Goal: Communication & Community: Answer question/provide support

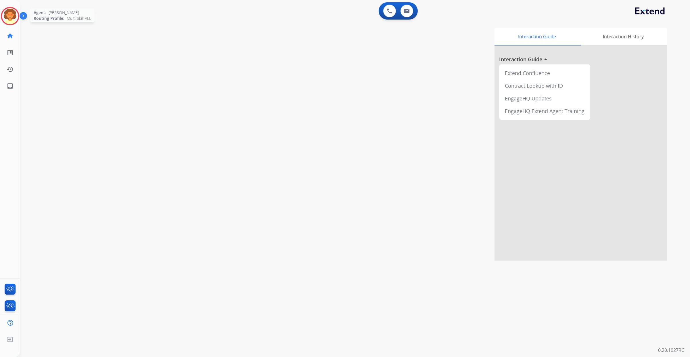
click at [9, 24] on img at bounding box center [10, 16] width 16 height 16
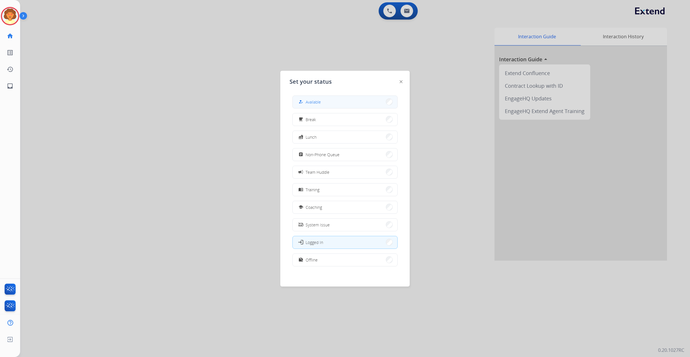
click at [321, 105] on span "Available" at bounding box center [313, 102] width 15 height 6
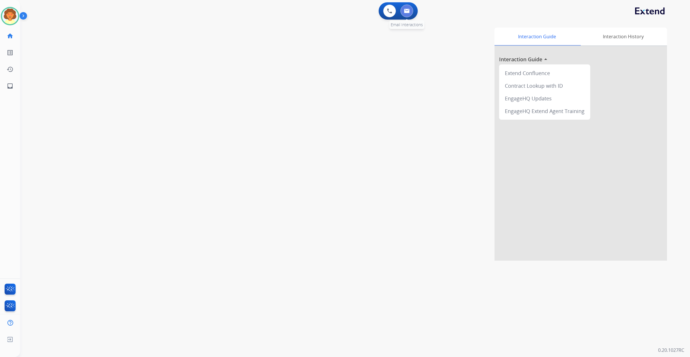
click at [405, 12] on button at bounding box center [407, 11] width 13 height 13
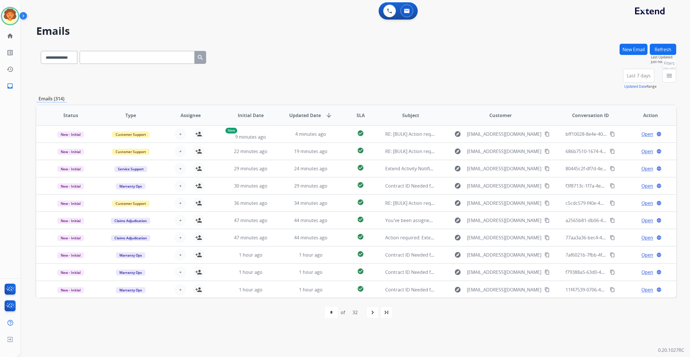
click at [666, 79] on mat-icon "menu" at bounding box center [669, 75] width 7 height 7
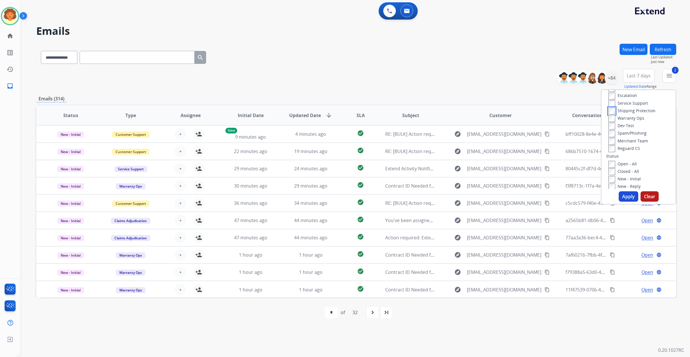
scroll to position [36, 0]
click at [608, 139] on label "Reguard CS" at bounding box center [624, 135] width 32 height 5
click at [619, 202] on button "Apply" at bounding box center [629, 196] width 20 height 10
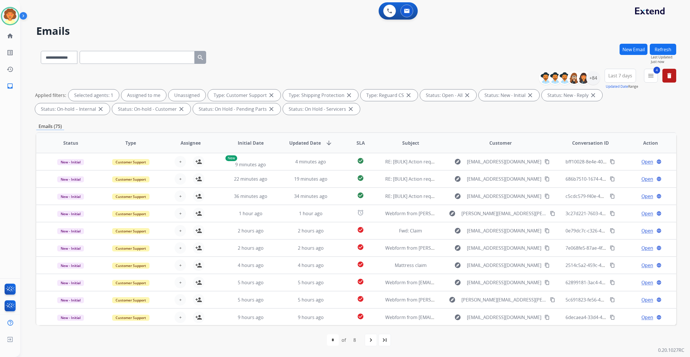
click at [608, 77] on span "Last 7 days" at bounding box center [620, 75] width 24 height 2
click at [603, 150] on div "Last 90 days" at bounding box center [619, 145] width 32 height 9
click at [586, 85] on div "+135" at bounding box center [593, 78] width 14 height 14
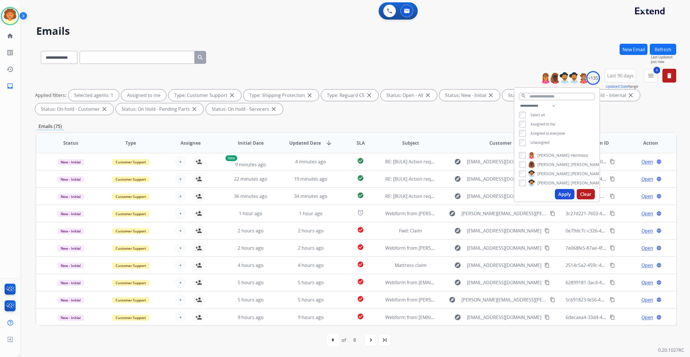
click at [555, 199] on button "Apply" at bounding box center [565, 194] width 20 height 10
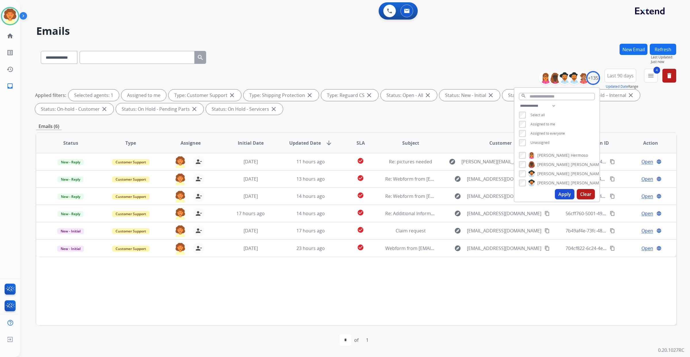
click at [386, 117] on div "**********" at bounding box center [356, 93] width 640 height 48
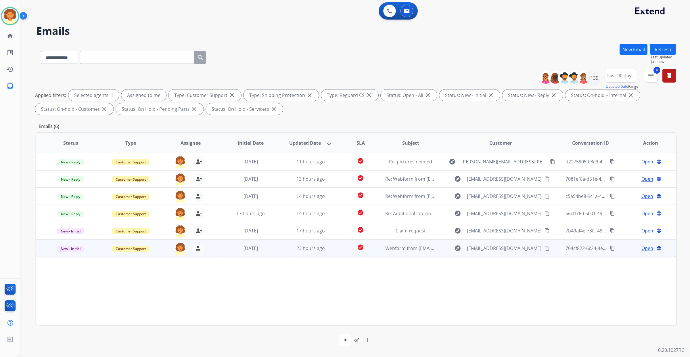
scroll to position [94, 0]
click at [641, 245] on span "Open" at bounding box center [647, 248] width 12 height 7
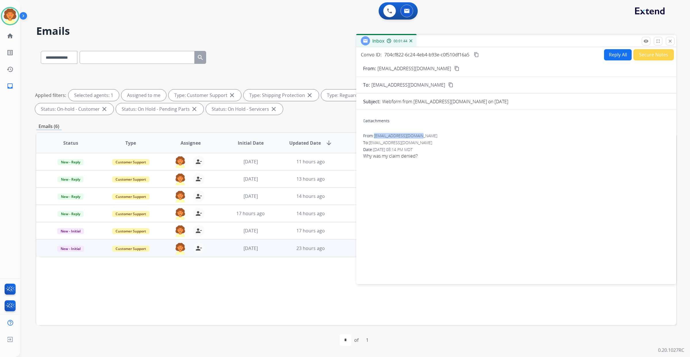
drag, startPoint x: 386, startPoint y: 102, endPoint x: 461, endPoint y: 99, distance: 75.1
click at [461, 133] on div "From: Wandyandjohn@gmail.com" at bounding box center [516, 136] width 306 height 6
copy span "Wandyandjohn@gmail.com"
click at [623, 81] on div "To: support@extend.com content_copy" at bounding box center [516, 84] width 320 height 7
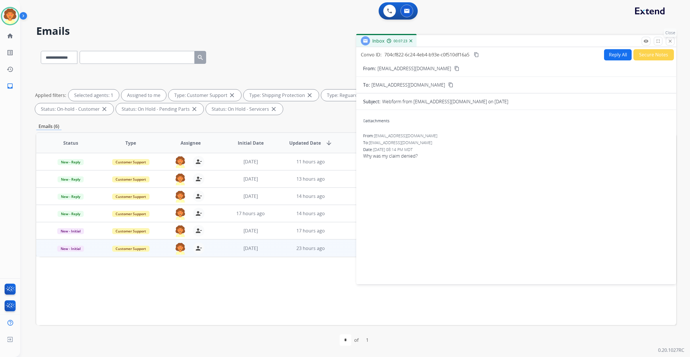
click at [668, 44] on mat-icon "close" at bounding box center [670, 41] width 5 height 5
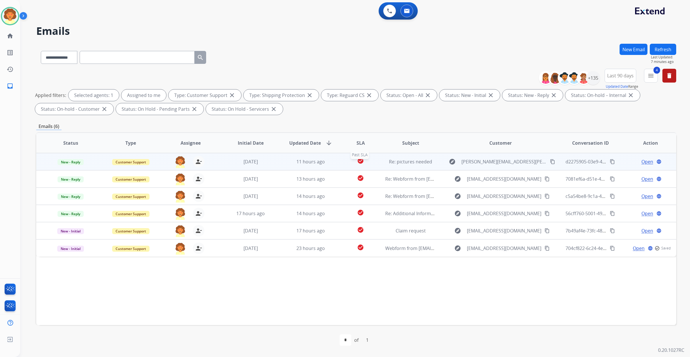
scroll to position [94, 0]
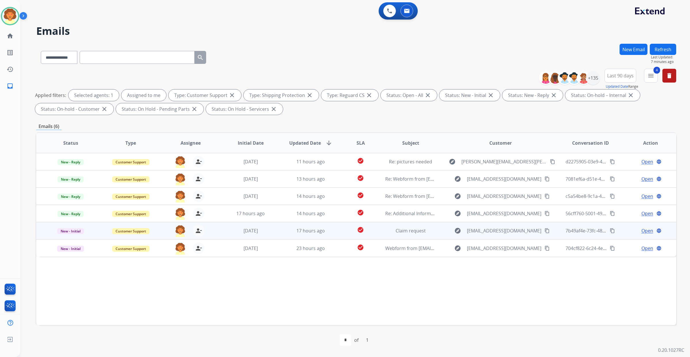
click at [641, 227] on span "Open" at bounding box center [647, 230] width 12 height 7
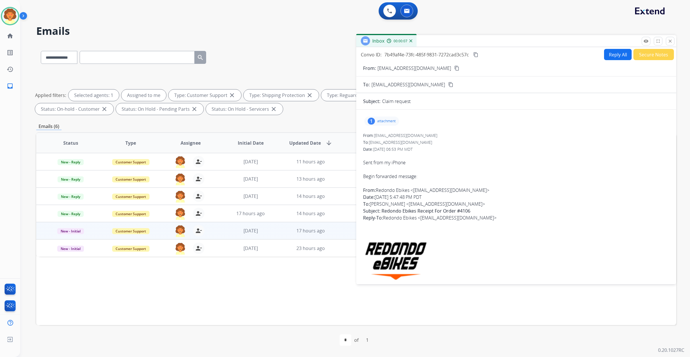
scroll to position [0, 0]
click at [668, 44] on mat-icon "close" at bounding box center [670, 41] width 5 height 5
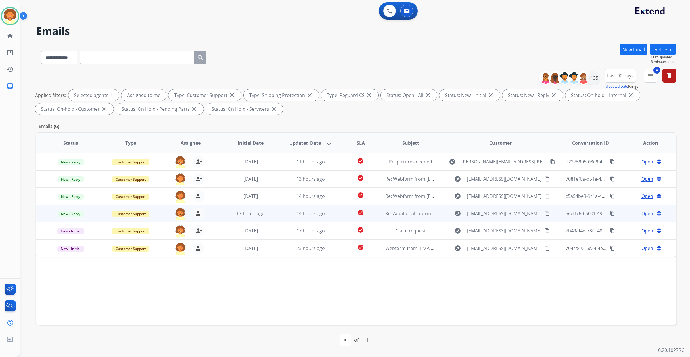
click at [641, 217] on span "Open" at bounding box center [647, 213] width 12 height 7
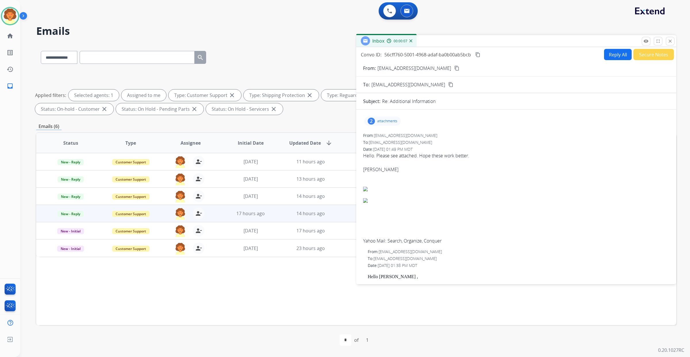
click at [375, 125] on div "2" at bounding box center [371, 121] width 7 height 7
click at [392, 146] on div at bounding box center [383, 136] width 29 height 20
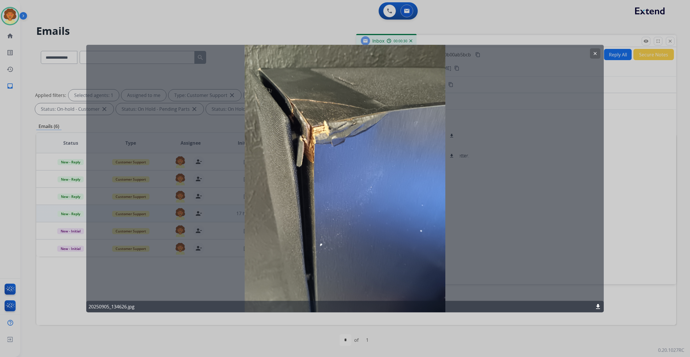
click at [593, 56] on mat-icon "clear" at bounding box center [595, 53] width 5 height 5
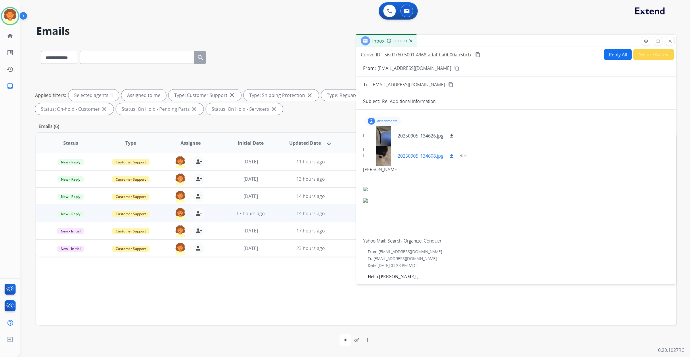
click at [388, 166] on div at bounding box center [383, 156] width 29 height 20
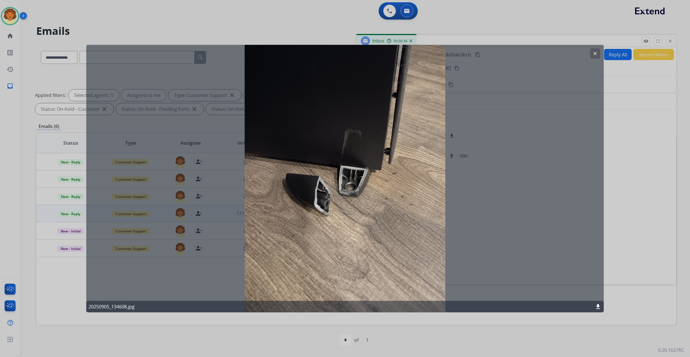
click at [590, 55] on button "clear" at bounding box center [595, 53] width 10 height 10
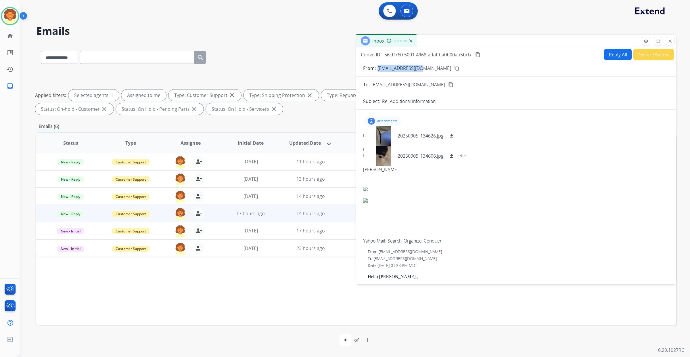
drag, startPoint x: 387, startPoint y: 95, endPoint x: 454, endPoint y: 93, distance: 66.4
click at [454, 72] on div "From: jburto15@yahoo.com content_copy" at bounding box center [516, 68] width 320 height 7
copy p "[EMAIL_ADDRESS][DOMAIN_NAME]"
click at [454, 138] on mat-icon "download" at bounding box center [451, 135] width 5 height 5
click at [454, 158] on mat-icon "download" at bounding box center [451, 155] width 5 height 5
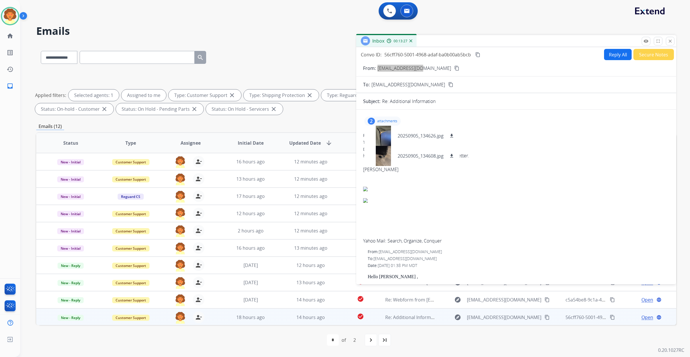
click at [604, 60] on button "Reply All" at bounding box center [618, 54] width 28 height 11
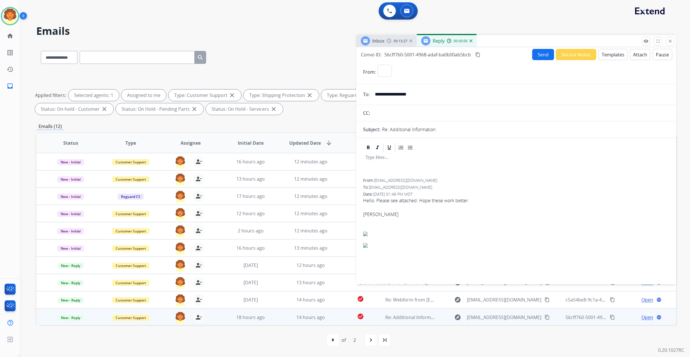
select select "**********"
click at [599, 60] on button "Templates" at bounding box center [613, 54] width 29 height 11
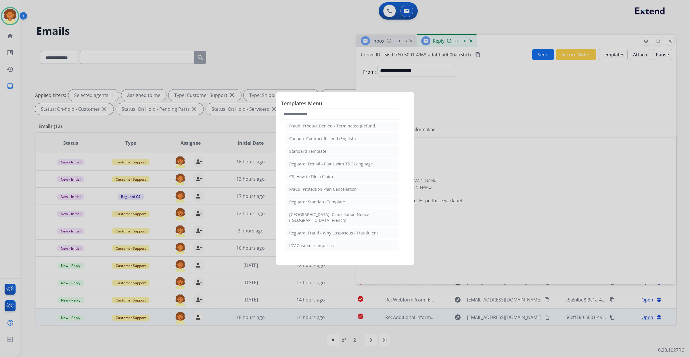
scroll to position [72, 0]
click at [317, 136] on div "Standard Template" at bounding box center [307, 134] width 37 height 6
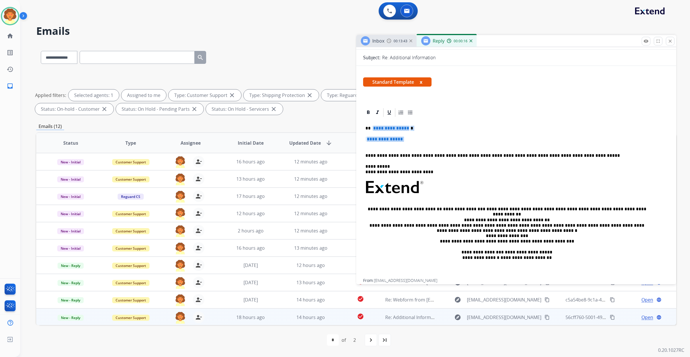
drag, startPoint x: 375, startPoint y: 219, endPoint x: 407, endPoint y: 238, distance: 37.7
click at [407, 238] on div "**********" at bounding box center [516, 198] width 306 height 161
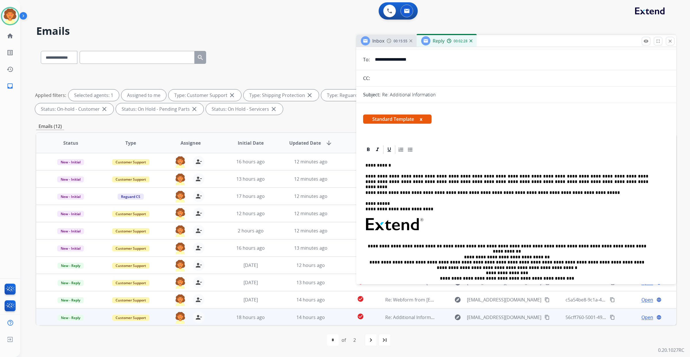
scroll to position [0, 0]
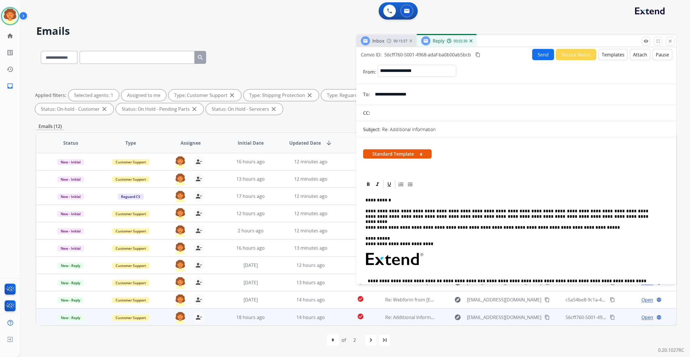
click at [532, 60] on button "Send" at bounding box center [543, 54] width 22 height 11
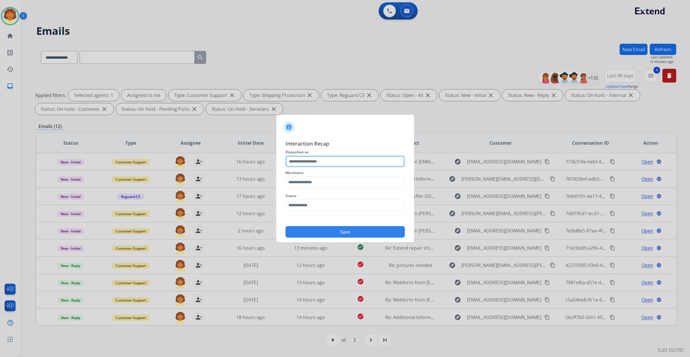
click at [320, 156] on input "text" at bounding box center [345, 162] width 119 height 12
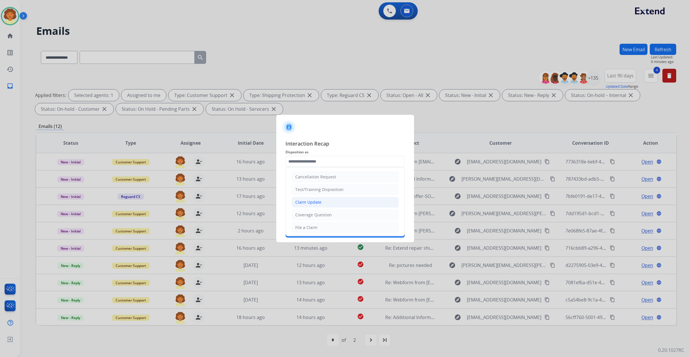
click at [346, 207] on li "Claim Update" at bounding box center [345, 202] width 107 height 11
type input "**********"
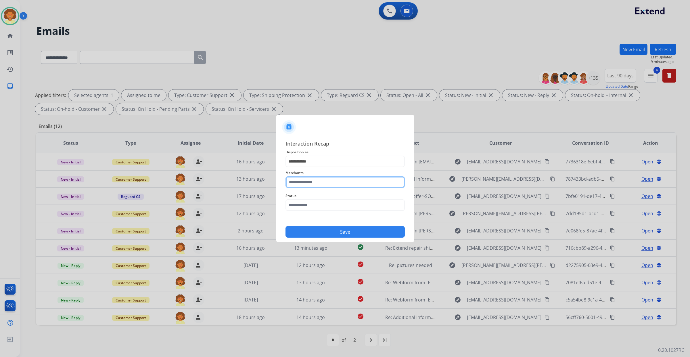
click at [324, 179] on input "text" at bounding box center [345, 182] width 119 height 12
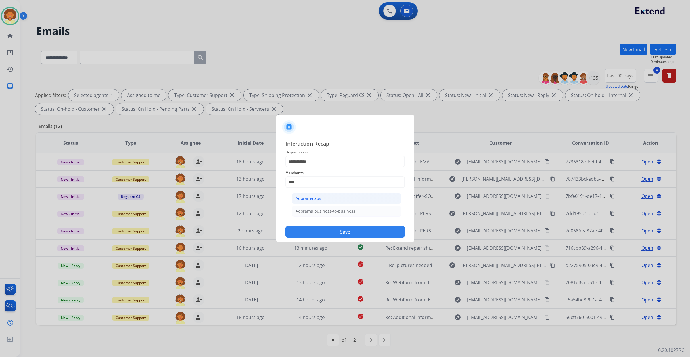
click at [321, 201] on div "Adorama abs" at bounding box center [309, 199] width 26 height 6
type input "**********"
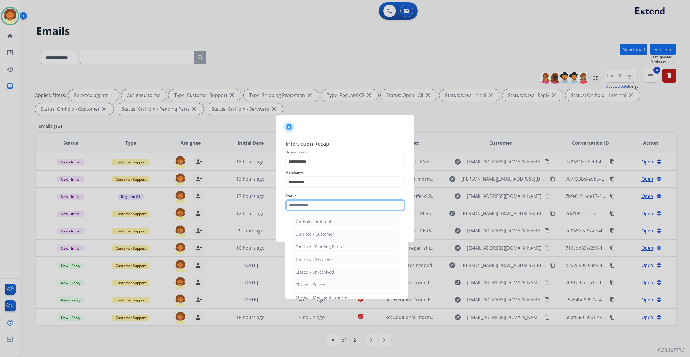
click at [320, 211] on input "text" at bounding box center [345, 205] width 119 height 12
click at [325, 253] on div "Closed – Solved" at bounding box center [311, 250] width 30 height 6
type input "**********"
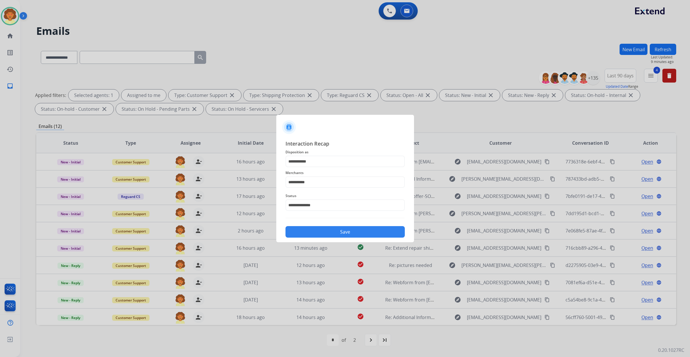
click at [349, 238] on button "Save" at bounding box center [345, 232] width 119 height 12
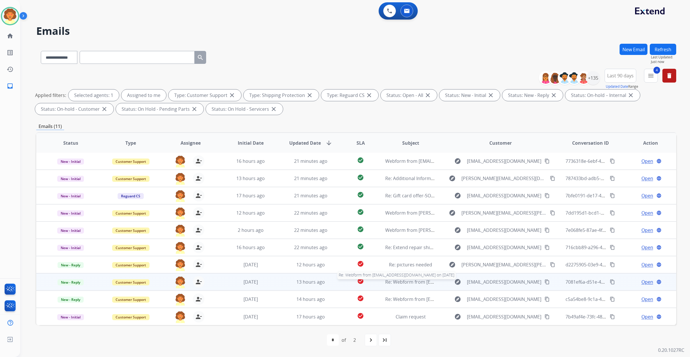
scroll to position [94, 0]
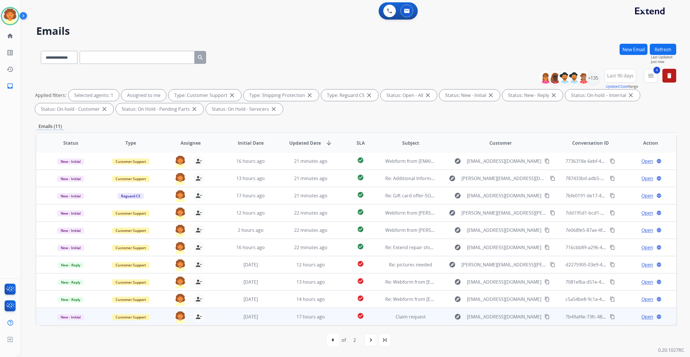
click at [641, 313] on span "Open" at bounding box center [647, 316] width 12 height 7
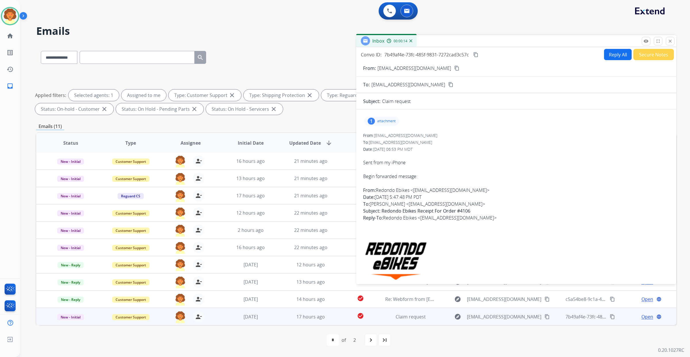
scroll to position [0, 0]
click at [668, 44] on mat-icon "close" at bounding box center [670, 41] width 5 height 5
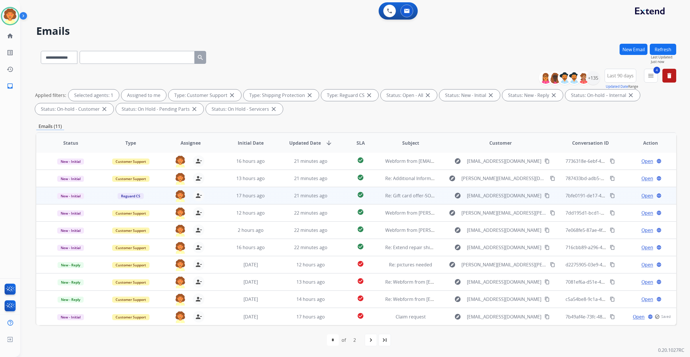
scroll to position [72, 0]
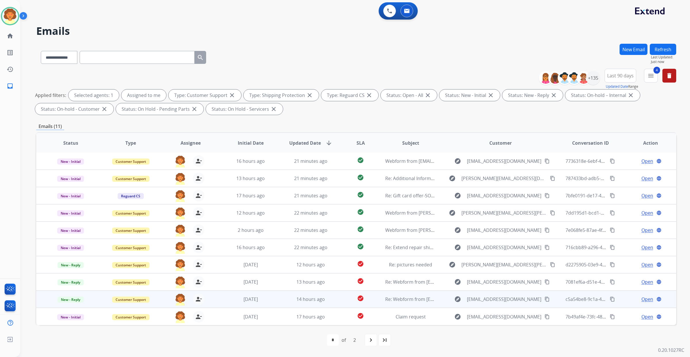
click at [641, 302] on span "Open" at bounding box center [647, 299] width 12 height 7
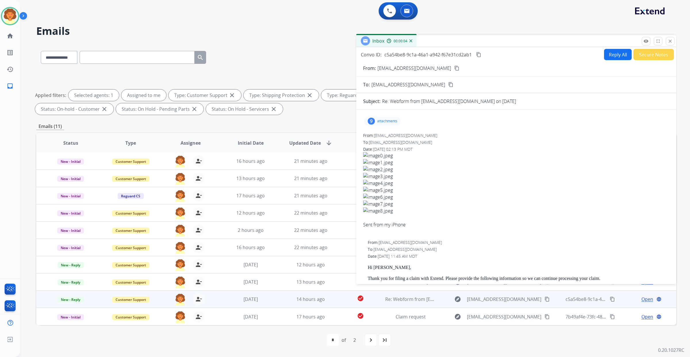
click at [375, 118] on div "9" at bounding box center [371, 121] width 7 height 7
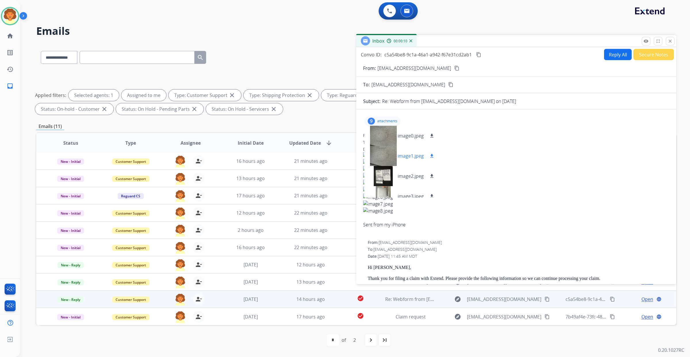
click at [393, 146] on div at bounding box center [383, 156] width 29 height 20
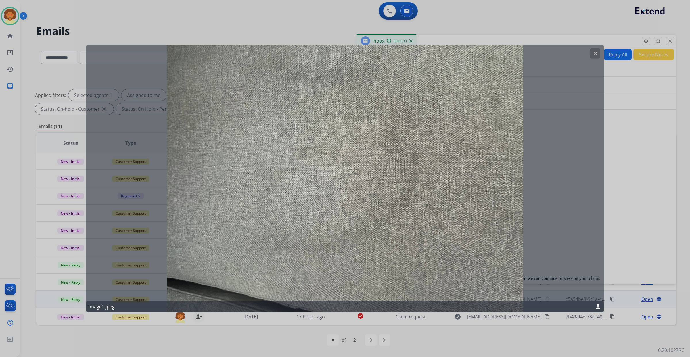
click at [594, 54] on mat-icon "clear" at bounding box center [595, 53] width 5 height 5
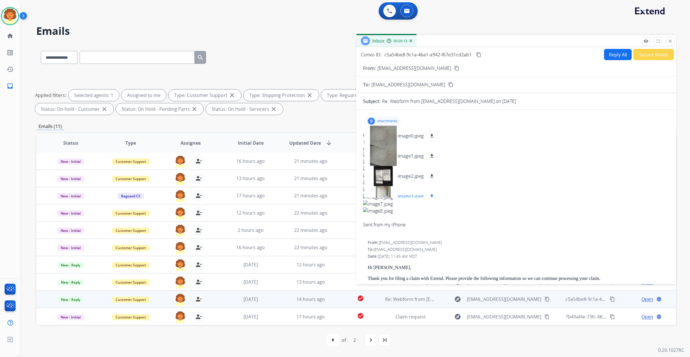
click at [388, 186] on div at bounding box center [383, 196] width 29 height 20
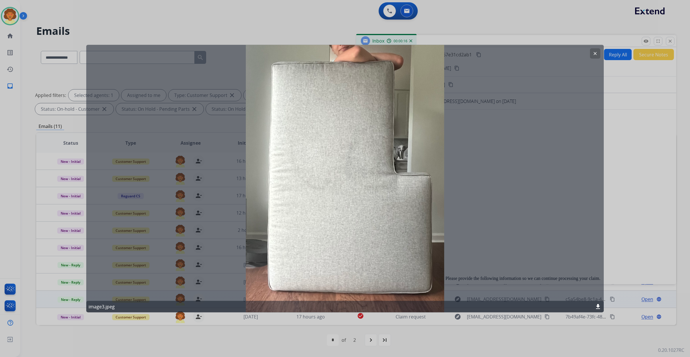
click at [590, 55] on button "clear" at bounding box center [595, 53] width 10 height 10
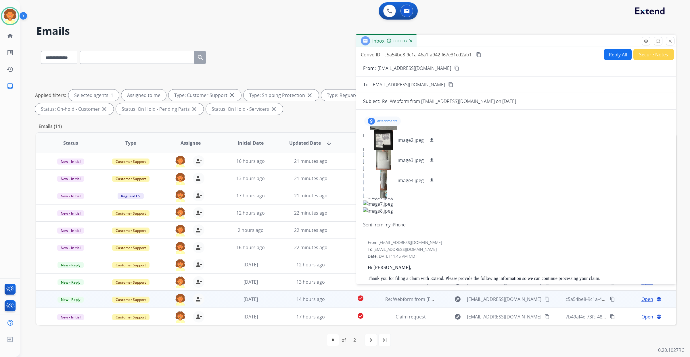
scroll to position [72, 0]
click at [391, 154] on div at bounding box center [383, 164] width 29 height 20
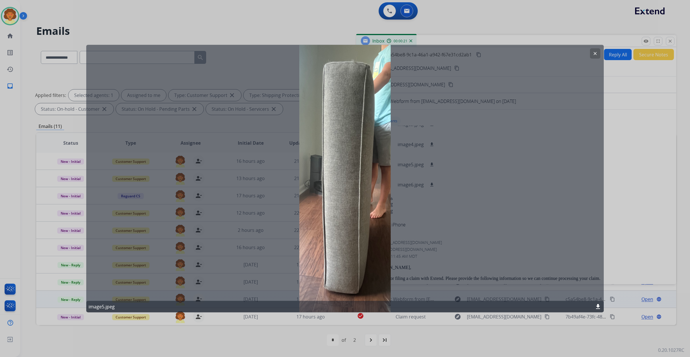
click at [593, 54] on mat-icon "clear" at bounding box center [595, 53] width 5 height 5
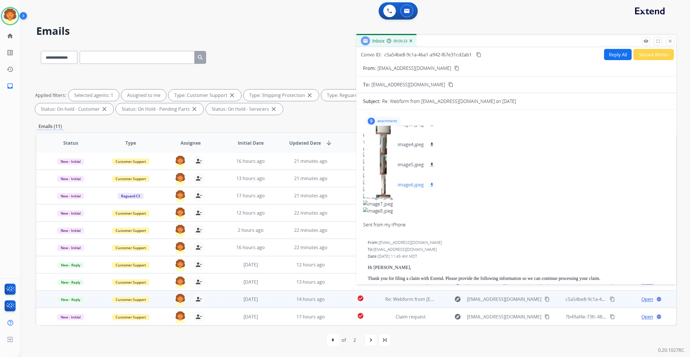
scroll to position [108, 0]
click at [391, 159] on div at bounding box center [383, 169] width 29 height 20
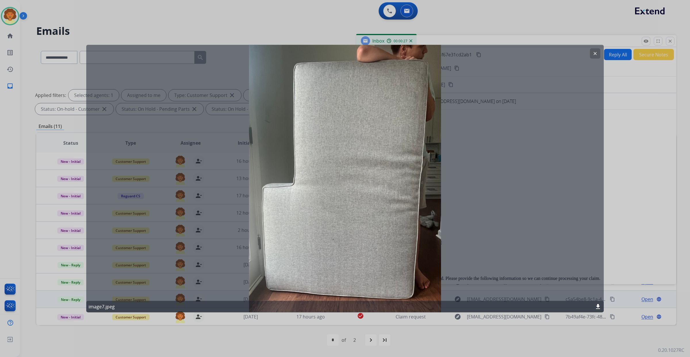
click at [595, 54] on mat-icon "clear" at bounding box center [595, 53] width 5 height 5
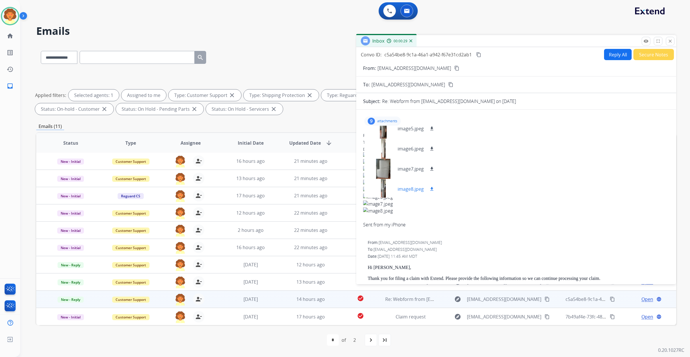
click at [390, 179] on div at bounding box center [383, 189] width 29 height 20
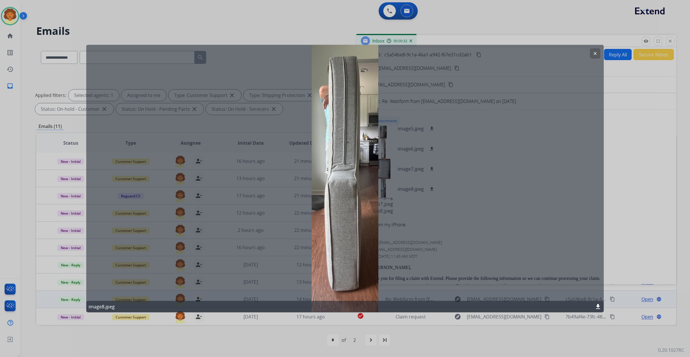
click at [594, 54] on mat-icon "clear" at bounding box center [595, 53] width 5 height 5
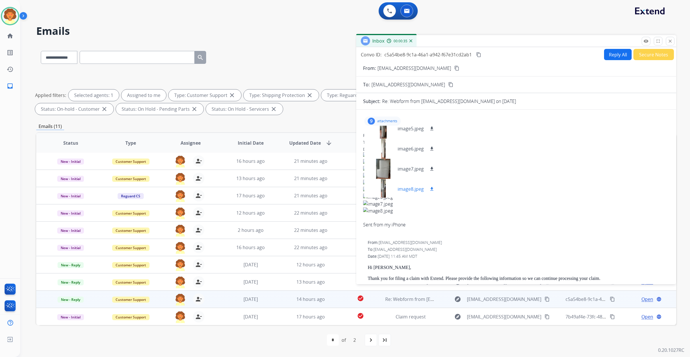
scroll to position [109, 0]
drag, startPoint x: 390, startPoint y: 22, endPoint x: 440, endPoint y: 23, distance: 50.3
click at [440, 65] on p "[EMAIL_ADDRESS][DOMAIN_NAME]" at bounding box center [415, 68] width 74 height 7
click at [400, 60] on form "**********" at bounding box center [516, 275] width 320 height 430
click at [387, 60] on form "**********" at bounding box center [516, 275] width 320 height 430
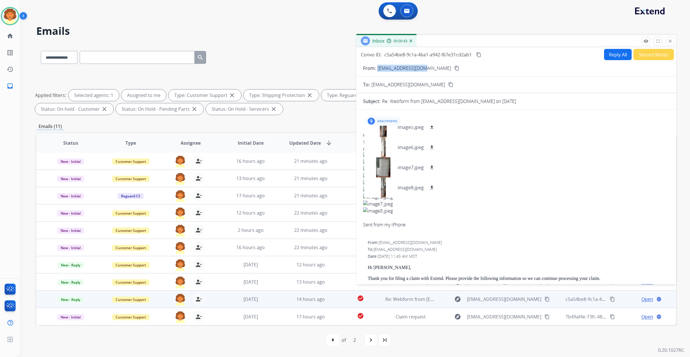
drag, startPoint x: 388, startPoint y: 22, endPoint x: 456, endPoint y: 21, distance: 68.7
click at [456, 65] on div "From: laraandnyah@aol.com content_copy" at bounding box center [516, 68] width 320 height 7
copy p "[EMAIL_ADDRESS][DOMAIN_NAME]"
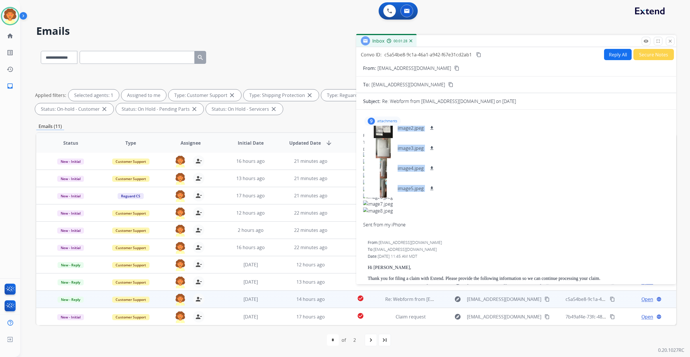
scroll to position [0, 0]
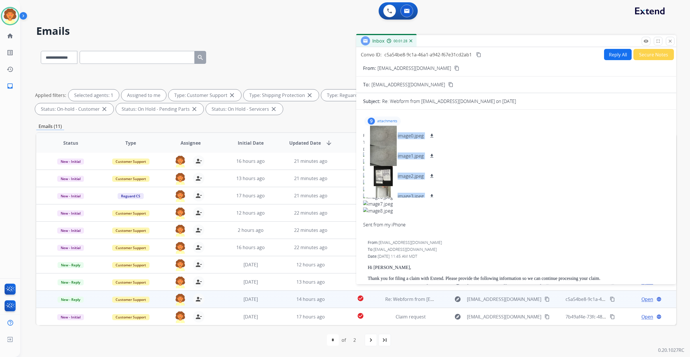
drag, startPoint x: 464, startPoint y: 229, endPoint x: 465, endPoint y: 173, distance: 56.7
click at [465, 128] on div "9 attachments image0.jpeg download image1.jpeg download image2.jpeg download im…" at bounding box center [516, 121] width 306 height 14
click at [434, 138] on mat-icon "download" at bounding box center [431, 135] width 5 height 5
click at [434, 158] on mat-icon "download" at bounding box center [431, 155] width 5 height 5
click at [434, 179] on mat-icon "download" at bounding box center [431, 175] width 5 height 5
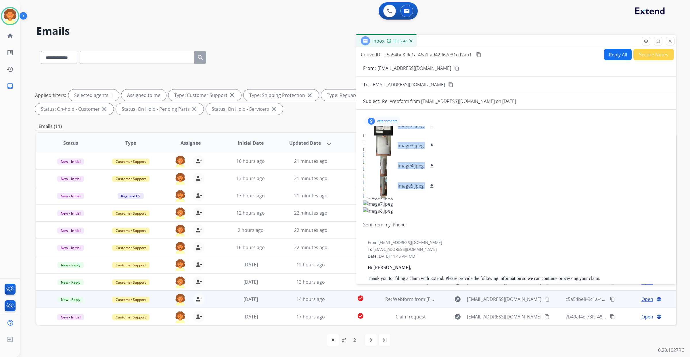
scroll to position [51, 0]
click at [434, 148] on mat-icon "download" at bounding box center [431, 144] width 5 height 5
click at [434, 168] on mat-icon "download" at bounding box center [431, 164] width 5 height 5
click at [434, 188] on mat-icon "download" at bounding box center [431, 185] width 5 height 5
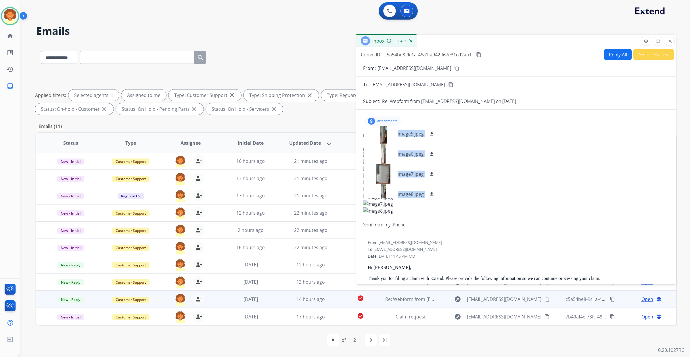
scroll to position [109, 0]
click at [434, 150] on mat-icon "download" at bounding box center [431, 147] width 5 height 5
click at [434, 170] on mat-icon "download" at bounding box center [431, 167] width 5 height 5
click at [434, 190] on mat-icon "download" at bounding box center [431, 187] width 5 height 5
click at [388, 177] on div at bounding box center [383, 167] width 29 height 20
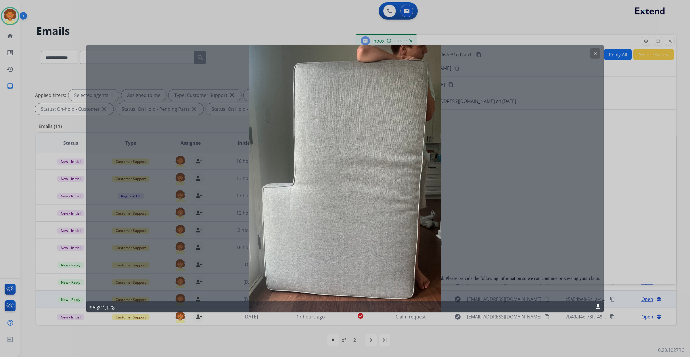
click at [595, 55] on button "clear" at bounding box center [595, 53] width 10 height 10
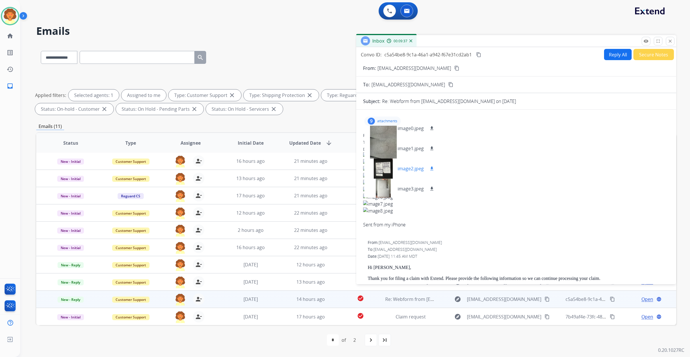
scroll to position [0, 0]
click at [393, 166] on div at bounding box center [383, 156] width 29 height 20
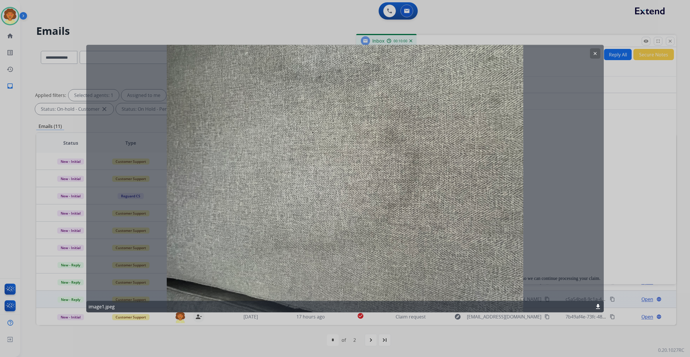
click at [593, 56] on mat-icon "clear" at bounding box center [595, 53] width 5 height 5
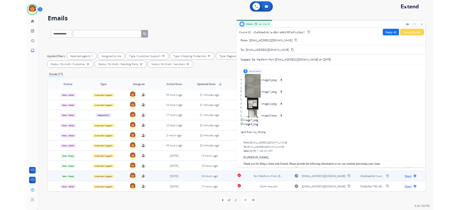
scroll to position [12, 0]
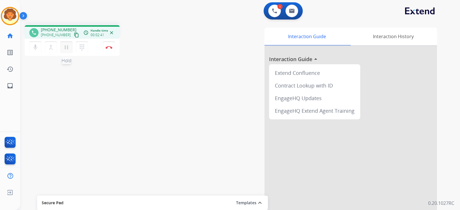
click at [70, 51] on mat-icon "pause" at bounding box center [66, 47] width 7 height 7
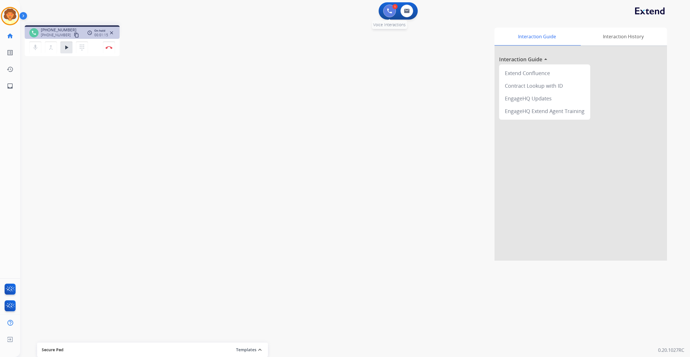
click at [383, 17] on button at bounding box center [389, 11] width 13 height 13
click at [387, 14] on img at bounding box center [389, 10] width 5 height 5
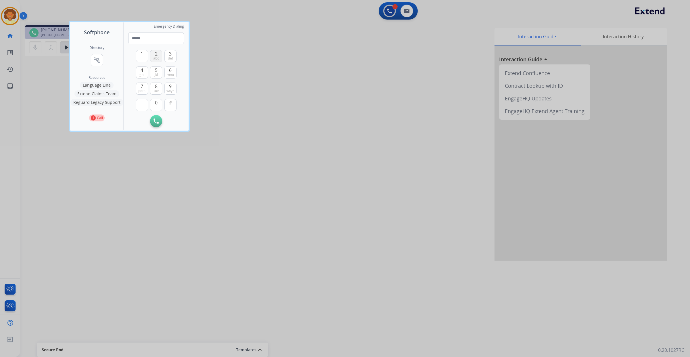
click at [159, 61] on span "abc" at bounding box center [156, 58] width 6 height 5
click at [143, 57] on span "1" at bounding box center [142, 53] width 3 height 7
click at [159, 61] on span "abc" at bounding box center [156, 58] width 6 height 5
click at [174, 77] on span "mno" at bounding box center [170, 74] width 7 height 5
click at [145, 93] on span "pqrs" at bounding box center [141, 91] width 7 height 5
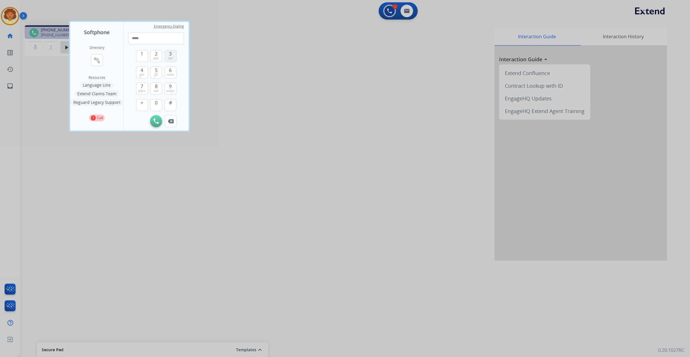
click at [173, 61] on span "def" at bounding box center [170, 58] width 5 height 5
click at [159, 93] on span "tuv" at bounding box center [156, 91] width 5 height 5
click at [144, 77] on span "ghi" at bounding box center [141, 74] width 5 height 5
click at [158, 106] on span "0" at bounding box center [156, 102] width 3 height 7
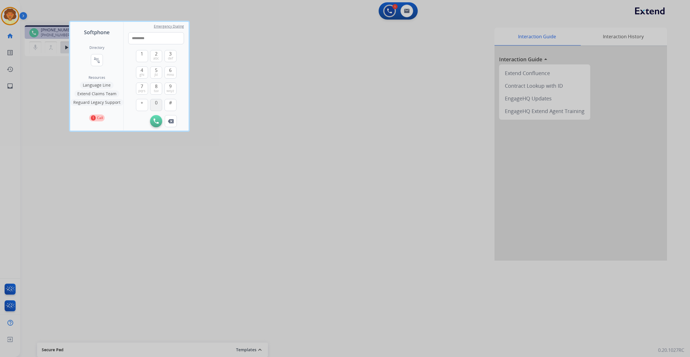
type input "**********"
click at [159, 124] on img at bounding box center [156, 120] width 5 height 5
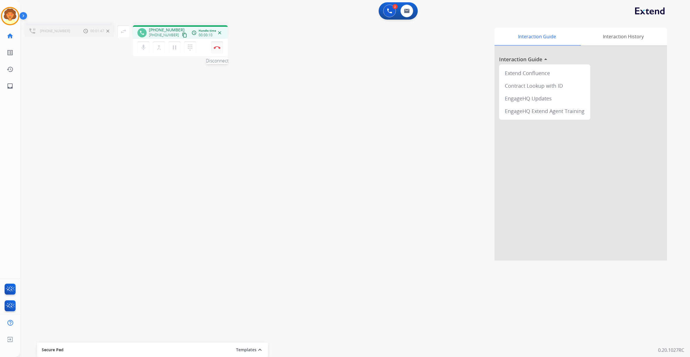
click at [219, 49] on img at bounding box center [217, 47] width 7 height 3
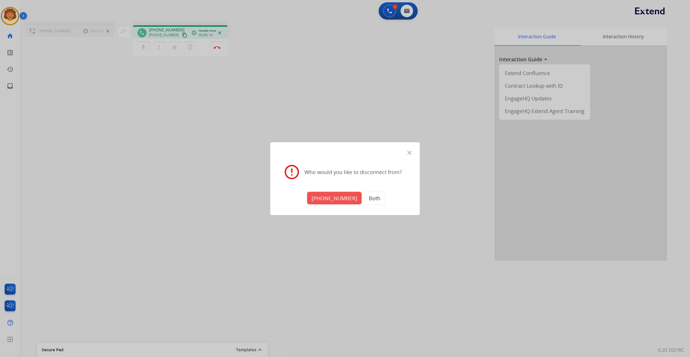
click at [338, 202] on button "+12126738400" at bounding box center [334, 197] width 55 height 13
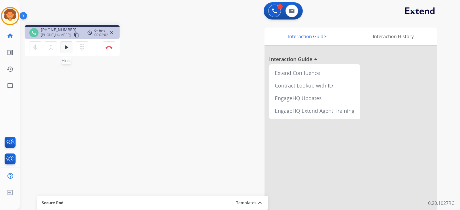
click at [71, 53] on button "play_arrow Hold" at bounding box center [66, 47] width 12 height 12
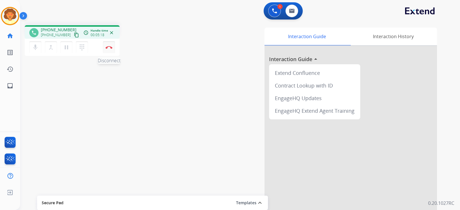
click at [108, 49] on img at bounding box center [109, 47] width 7 height 3
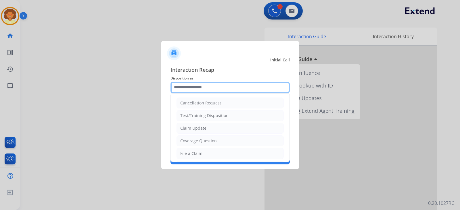
click at [219, 82] on input "text" at bounding box center [230, 88] width 119 height 12
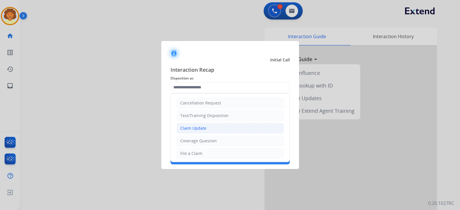
click at [227, 134] on li "Claim Update" at bounding box center [230, 128] width 107 height 11
type input "**********"
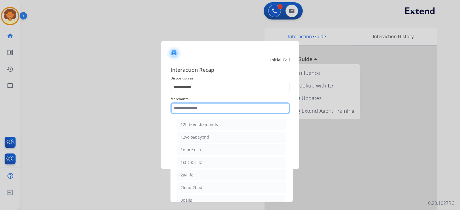
click at [186, 108] on input "text" at bounding box center [230, 109] width 119 height 12
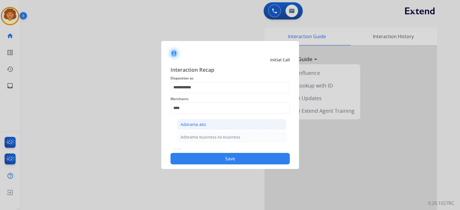
click at [206, 128] on div "Adorama abs" at bounding box center [194, 125] width 26 height 6
type input "**********"
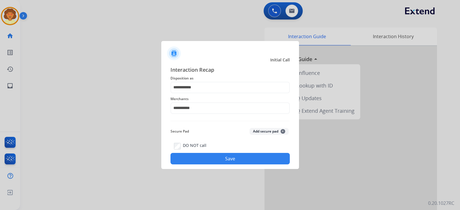
click at [211, 165] on button "Save" at bounding box center [230, 159] width 119 height 12
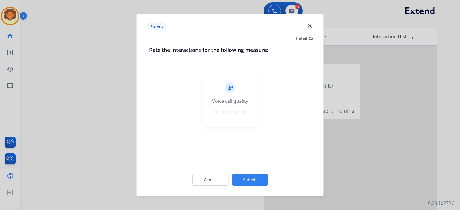
click at [306, 25] on mat-icon "close" at bounding box center [309, 25] width 7 height 7
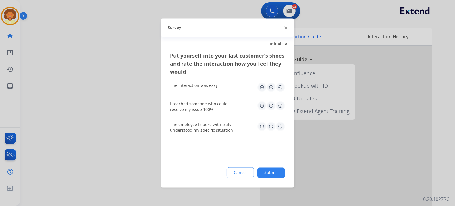
click at [285, 28] on img at bounding box center [286, 27] width 3 height 3
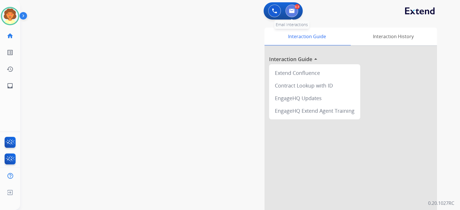
click at [288, 14] on button at bounding box center [292, 11] width 13 height 13
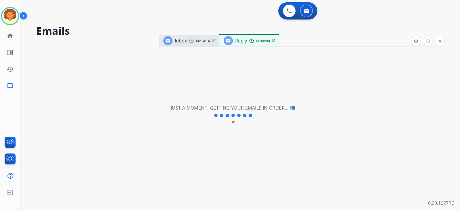
select select "**********"
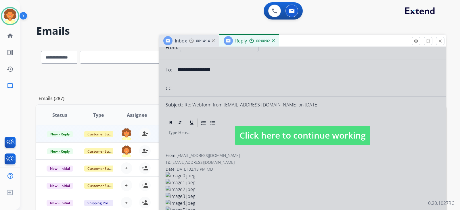
scroll to position [36, 0]
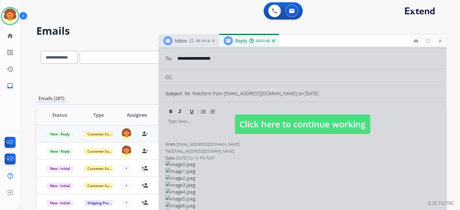
click at [272, 111] on div at bounding box center [303, 119] width 288 height 215
select select
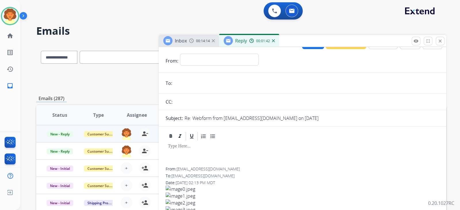
scroll to position [0, 0]
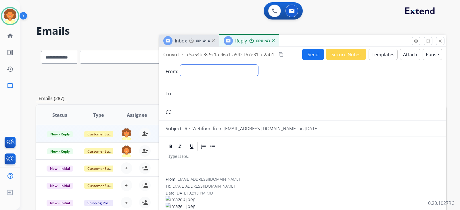
click at [213, 76] on select "**********" at bounding box center [219, 71] width 78 height 12
select select "**********"
click at [183, 76] on select "**********" at bounding box center [219, 71] width 78 height 12
click at [189, 100] on input "email" at bounding box center [306, 95] width 265 height 12
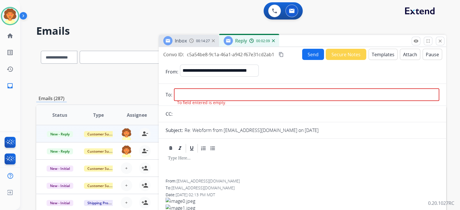
click at [207, 101] on input "email" at bounding box center [306, 95] width 265 height 13
paste input "**********"
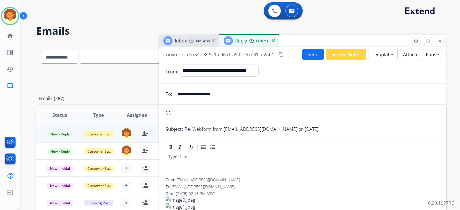
type input "**********"
click at [369, 60] on button "Templates" at bounding box center [383, 54] width 29 height 11
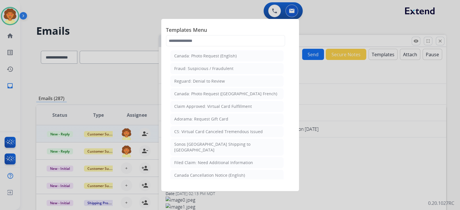
scroll to position [719, 0]
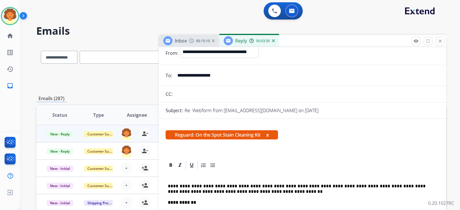
scroll to position [0, 0]
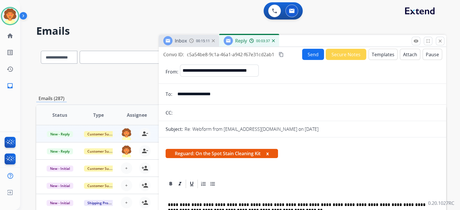
click at [302, 60] on button "Send" at bounding box center [313, 54] width 22 height 11
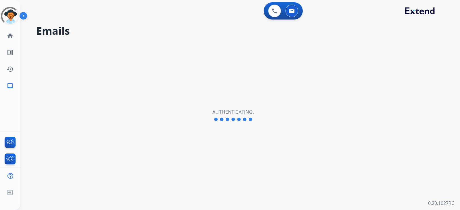
select select "**********"
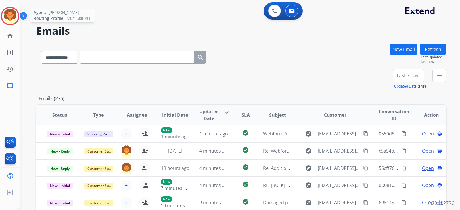
click at [7, 21] on img at bounding box center [10, 16] width 16 height 16
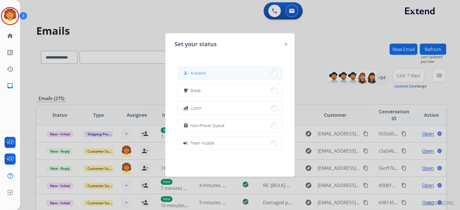
click at [236, 74] on button "how_to_reg Available" at bounding box center [230, 73] width 105 height 12
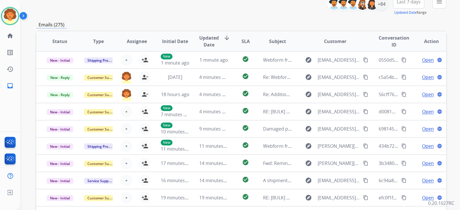
scroll to position [36, 0]
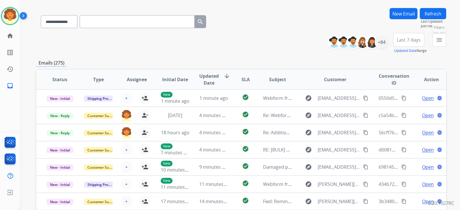
click at [432, 47] on button "menu Filters" at bounding box center [439, 40] width 14 height 14
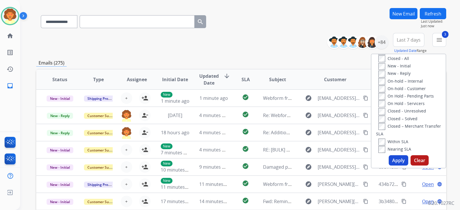
scroll to position [108, 0]
click at [389, 166] on button "Apply" at bounding box center [399, 161] width 20 height 10
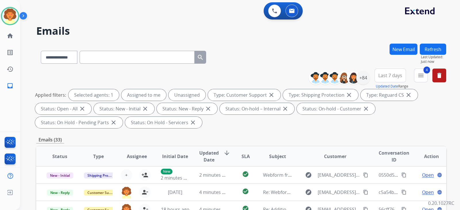
click at [378, 77] on span "Last 7 days" at bounding box center [390, 75] width 24 height 2
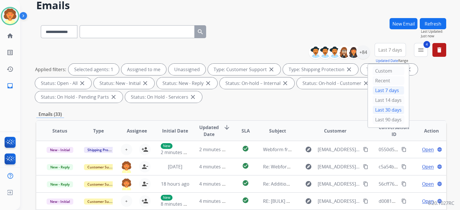
scroll to position [36, 0]
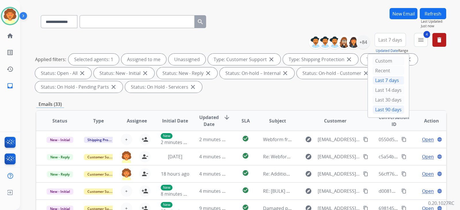
click at [373, 114] on div "Last 90 days" at bounding box center [389, 110] width 32 height 9
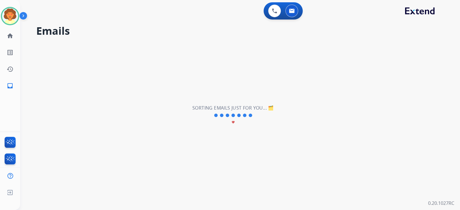
scroll to position [0, 0]
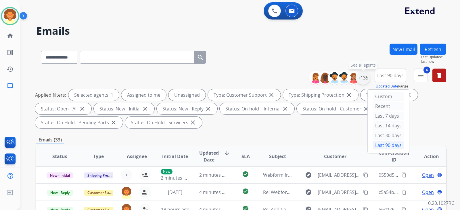
click at [356, 85] on div "+135" at bounding box center [363, 78] width 14 height 14
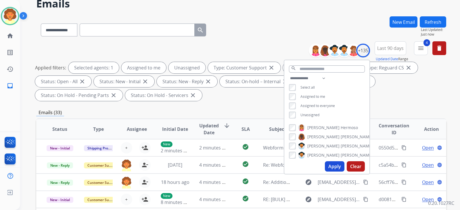
scroll to position [72, 0]
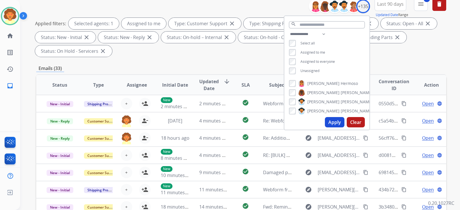
click at [325, 128] on button "Apply" at bounding box center [335, 122] width 20 height 10
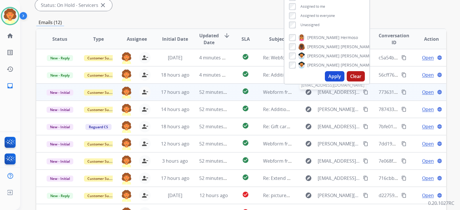
scroll to position [143, 0]
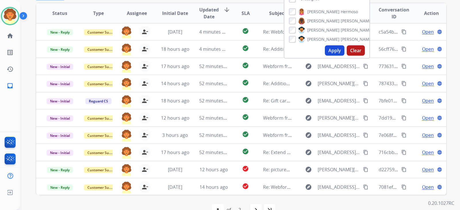
click at [364, 74] on div "**********" at bounding box center [241, 62] width 410 height 325
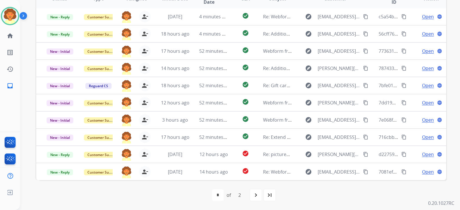
scroll to position [261, 0]
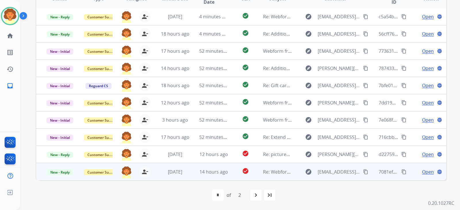
click at [422, 169] on span "Open" at bounding box center [428, 172] width 12 height 7
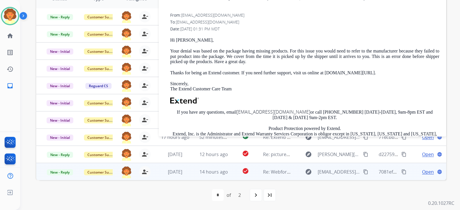
scroll to position [153, 0]
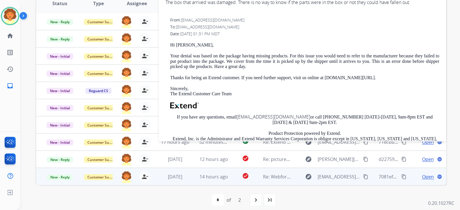
drag, startPoint x: 180, startPoint y: 35, endPoint x: 241, endPoint y: 35, distance: 61.2
copy span "[EMAIL_ADDRESS][DOMAIN_NAME]"
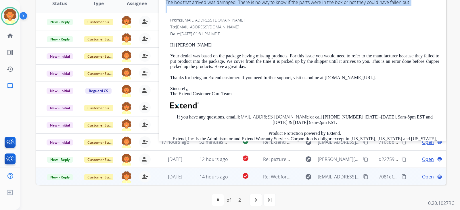
drag, startPoint x: 163, startPoint y: 63, endPoint x: 283, endPoint y: 81, distance: 121.3
click at [283, 13] on span "The box that arrived was damaged. There is no way to know if the parts were in …" at bounding box center [303, 6] width 274 height 14
copy div "The box that arrived was damaged. There is no way to know if the parts were in …"
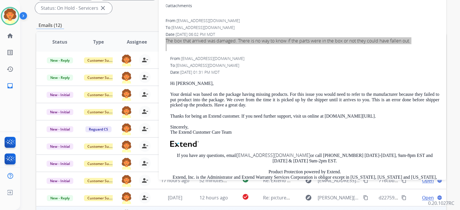
scroll to position [45, 0]
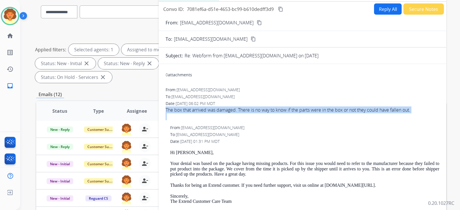
click at [374, 15] on button "Reply All" at bounding box center [388, 8] width 28 height 11
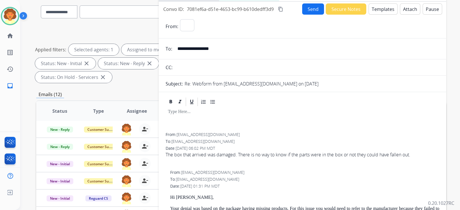
select select "**********"
click at [369, 15] on button "Templates" at bounding box center [383, 8] width 29 height 11
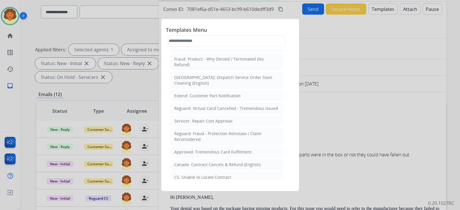
scroll to position [108, 0]
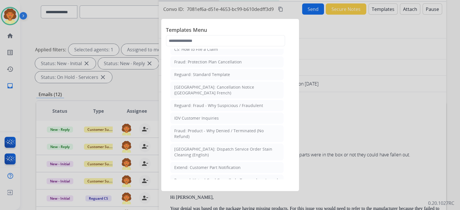
click at [210, 27] on div "Standard Template" at bounding box center [192, 24] width 37 height 6
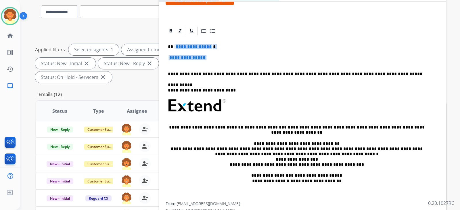
drag, startPoint x: 171, startPoint y: 136, endPoint x: 204, endPoint y: 155, distance: 38.5
click at [204, 155] on div "**********" at bounding box center [303, 119] width 274 height 166
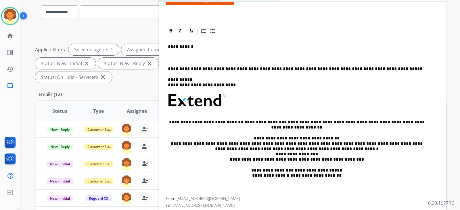
click at [166, 147] on div "**********" at bounding box center [303, 116] width 274 height 161
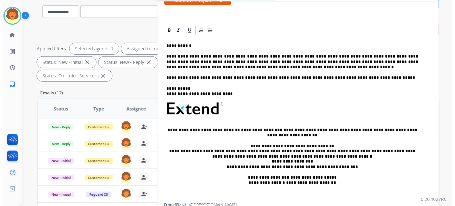
scroll to position [0, 0]
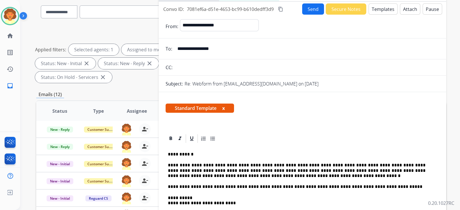
click at [302, 15] on button "Send" at bounding box center [313, 8] width 22 height 11
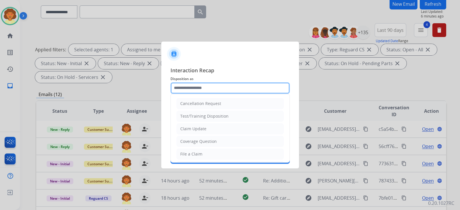
click at [202, 83] on input "text" at bounding box center [230, 89] width 119 height 12
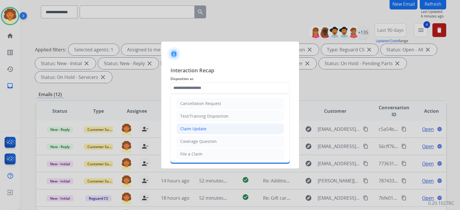
click at [205, 132] on div "Claim Update" at bounding box center [193, 129] width 26 height 6
type input "**********"
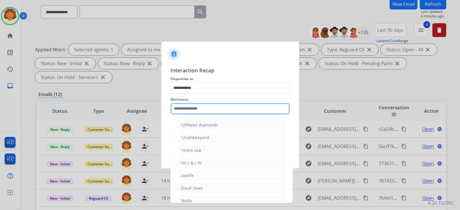
click at [214, 108] on input "text" at bounding box center [230, 109] width 119 height 12
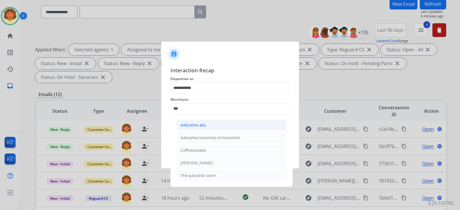
click at [206, 128] on div "Adorama abs" at bounding box center [194, 125] width 26 height 6
type input "**********"
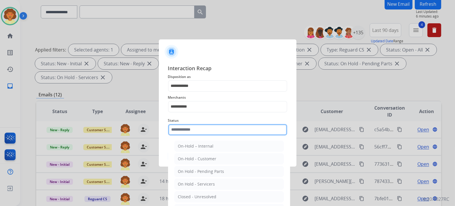
click at [203, 135] on input "text" at bounding box center [227, 130] width 119 height 12
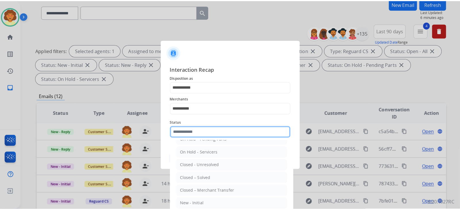
scroll to position [91, 0]
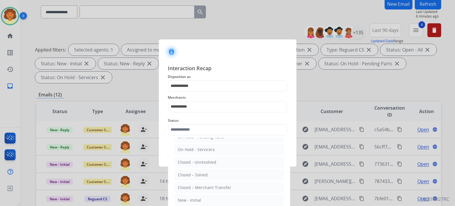
click at [229, 169] on li "Closed – Solved" at bounding box center [230, 174] width 110 height 11
type input "**********"
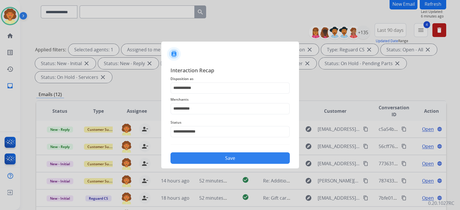
click at [220, 164] on button "Save" at bounding box center [230, 159] width 119 height 12
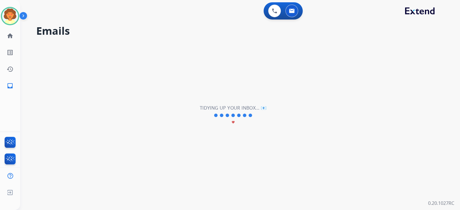
scroll to position [0, 0]
